Goal: Task Accomplishment & Management: Use online tool/utility

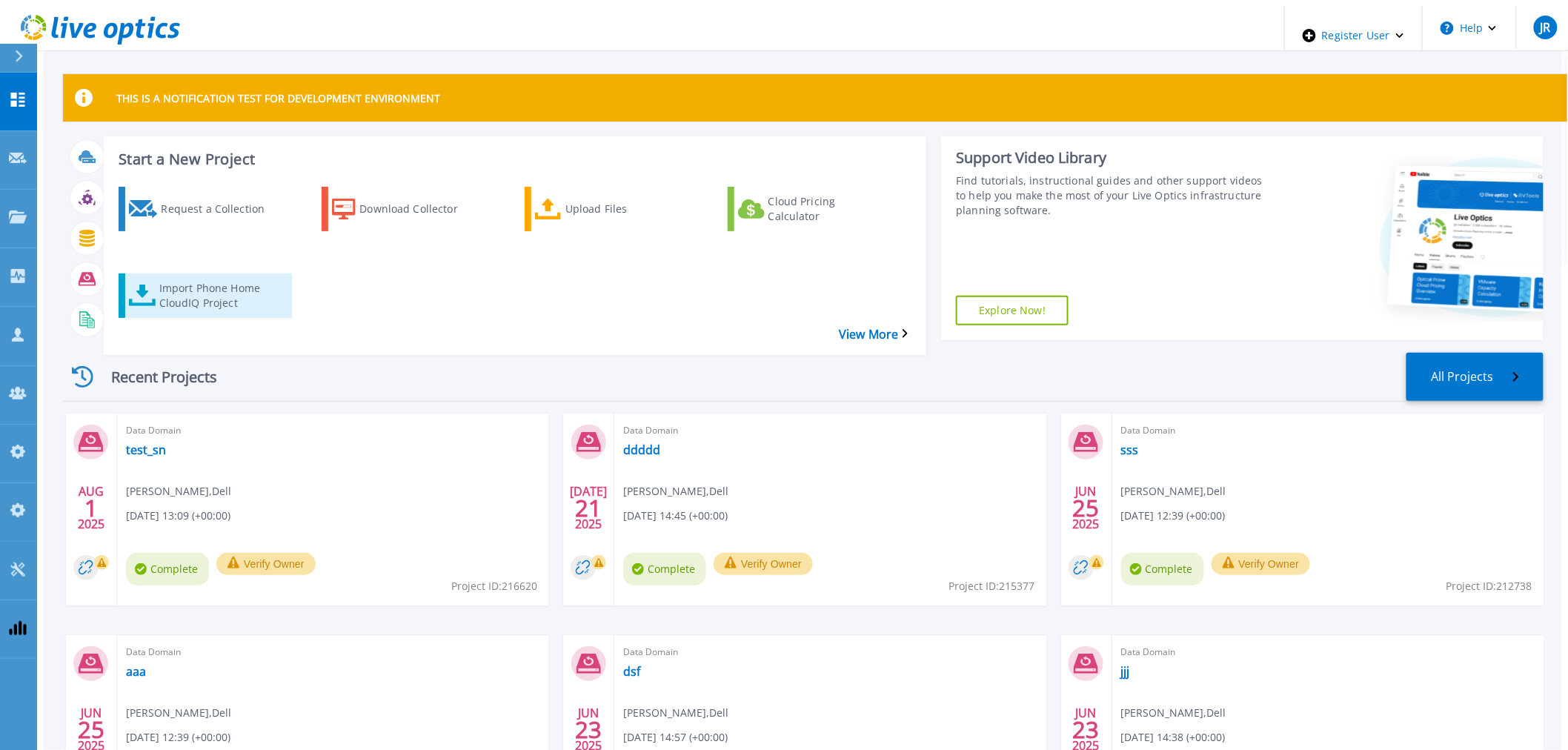
click at [182, 277] on div "Import Phone Home CloudIQ Project" at bounding box center [218, 295] width 119 height 37
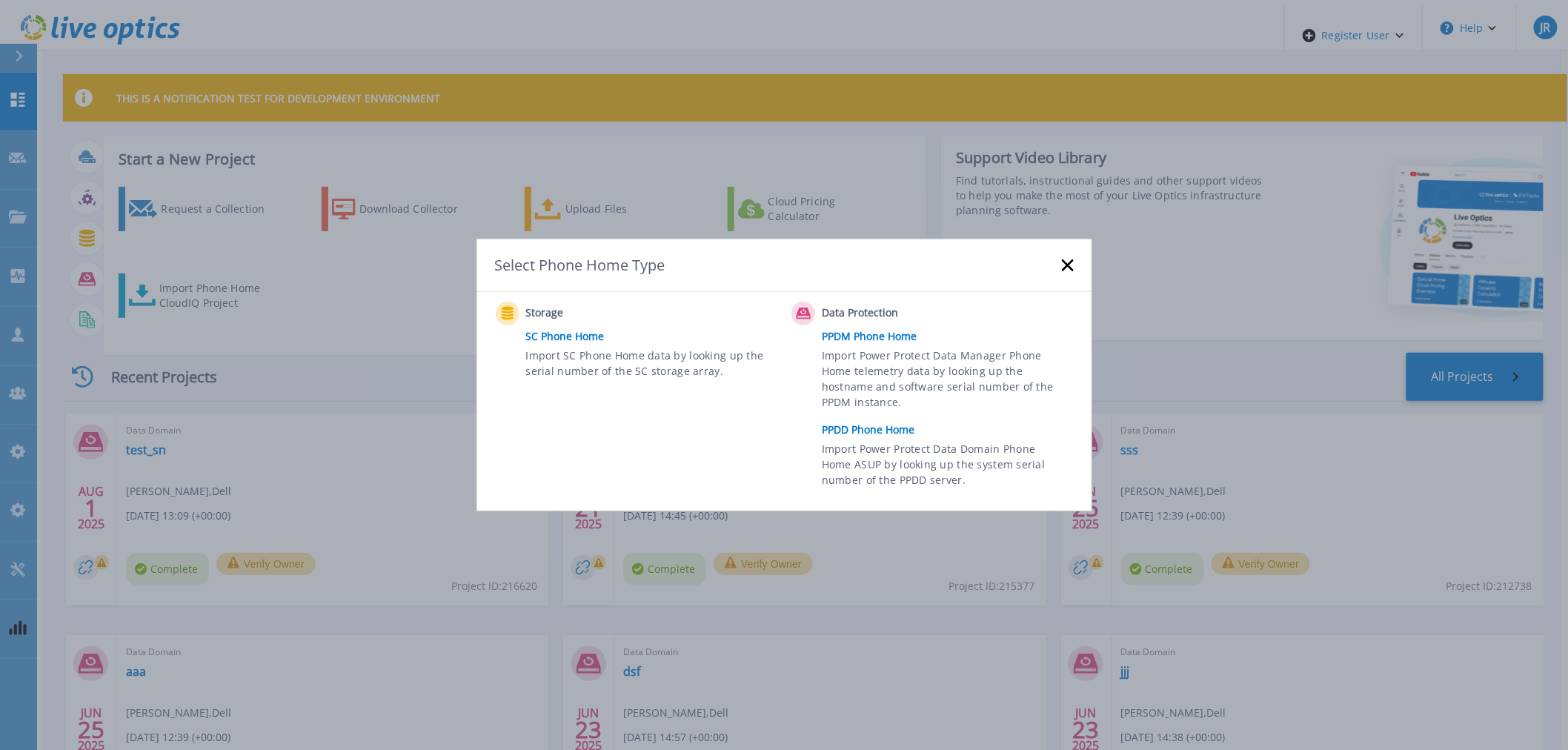
click at [867, 427] on link "PPDD Phone Home" at bounding box center [951, 430] width 259 height 22
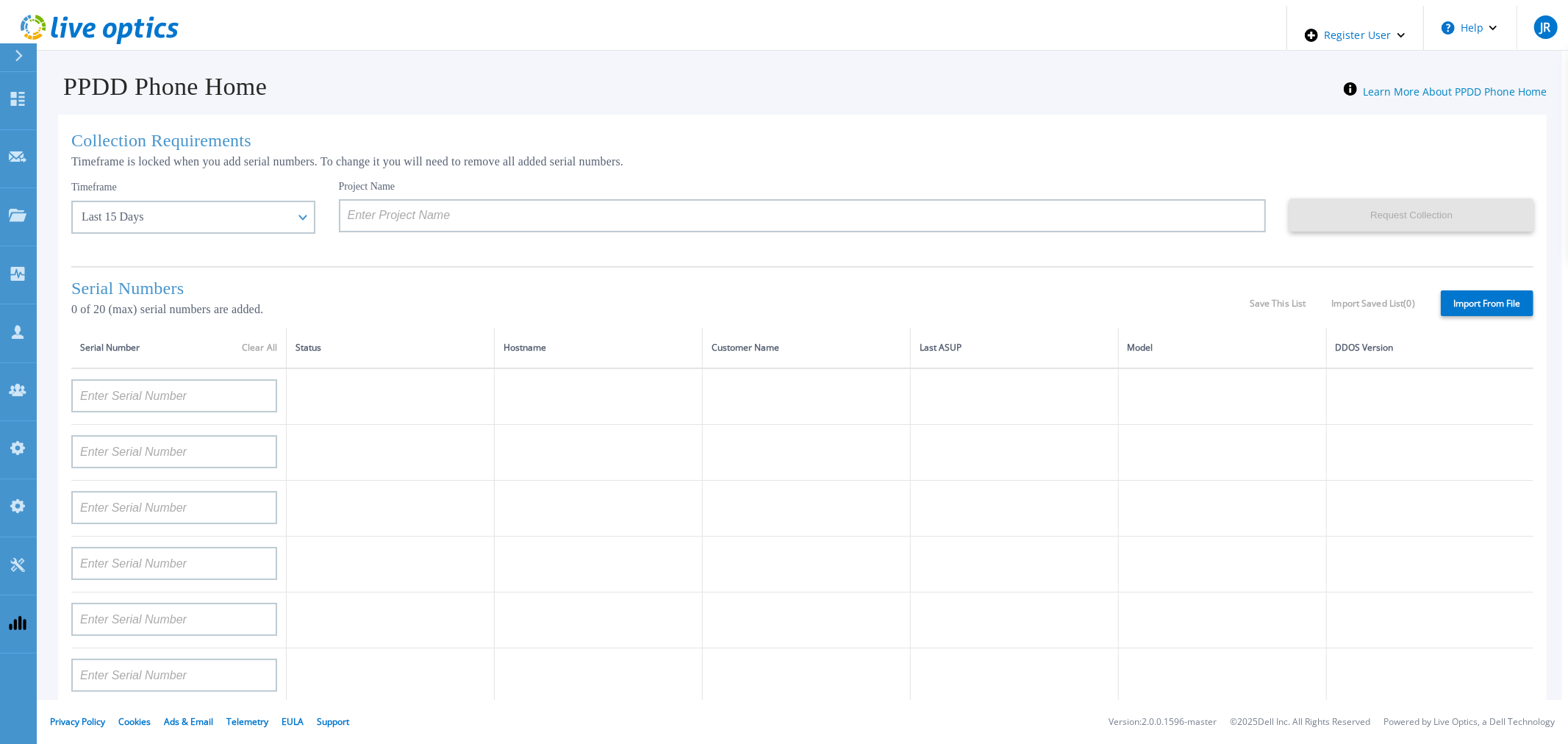
click at [494, 316] on p "0 of 20 (max) serial numbers are added." at bounding box center [660, 309] width 1178 height 13
